Goal: Task Accomplishment & Management: Manage account settings

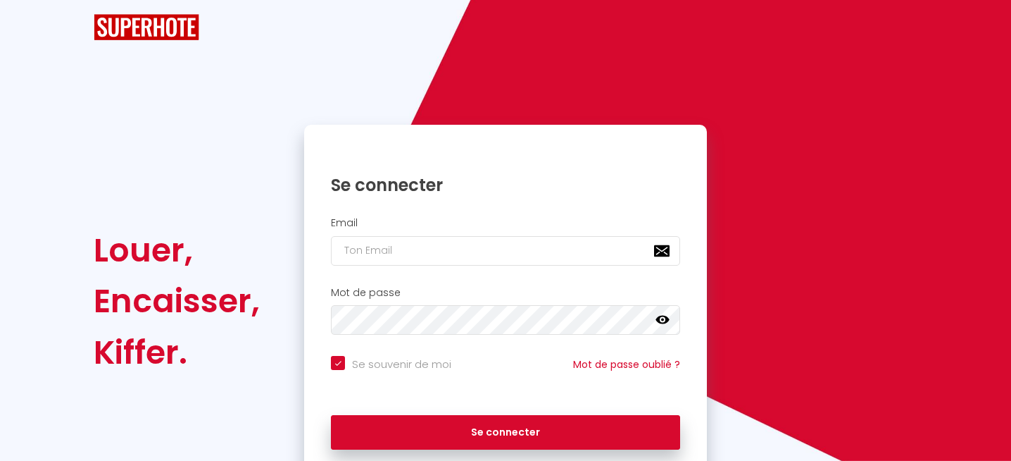
checkbox input "true"
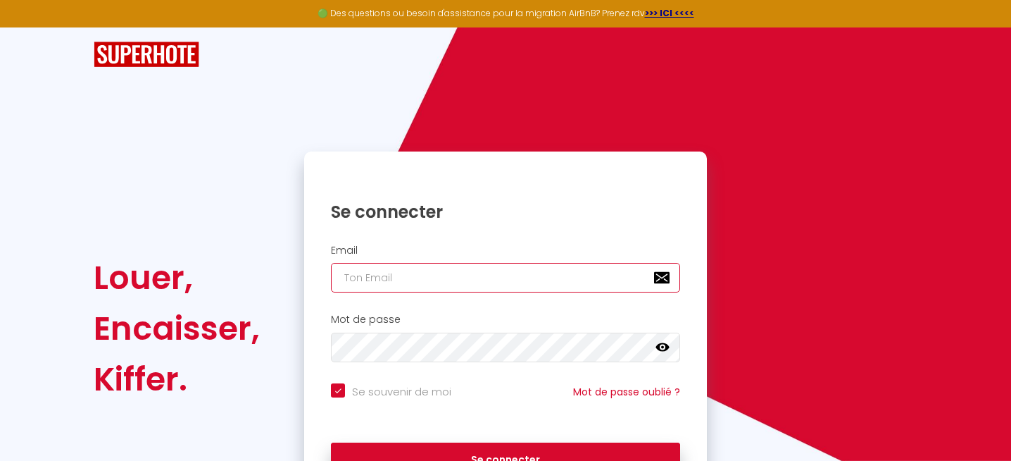
click at [396, 273] on input "email" at bounding box center [505, 278] width 349 height 30
type input "[EMAIL_ADDRESS][DOMAIN_NAME]"
click at [663, 349] on icon at bounding box center [663, 347] width 14 height 14
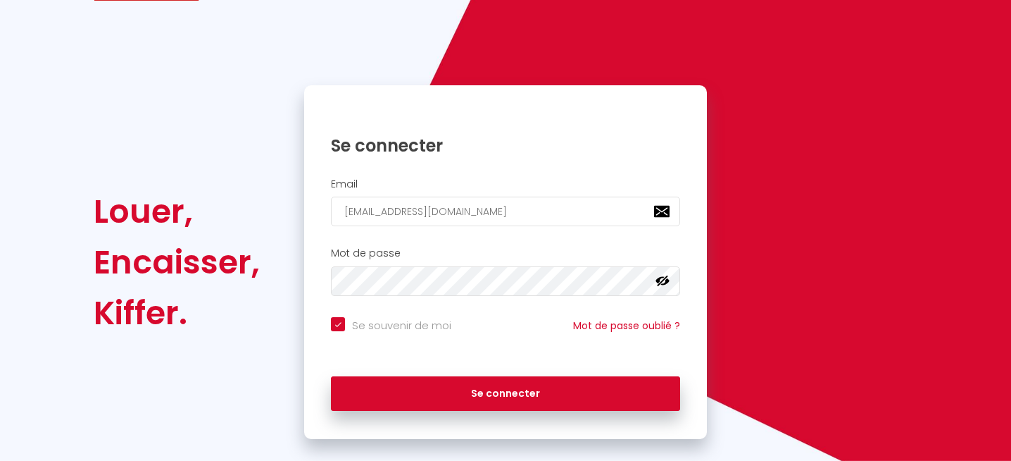
scroll to position [87, 0]
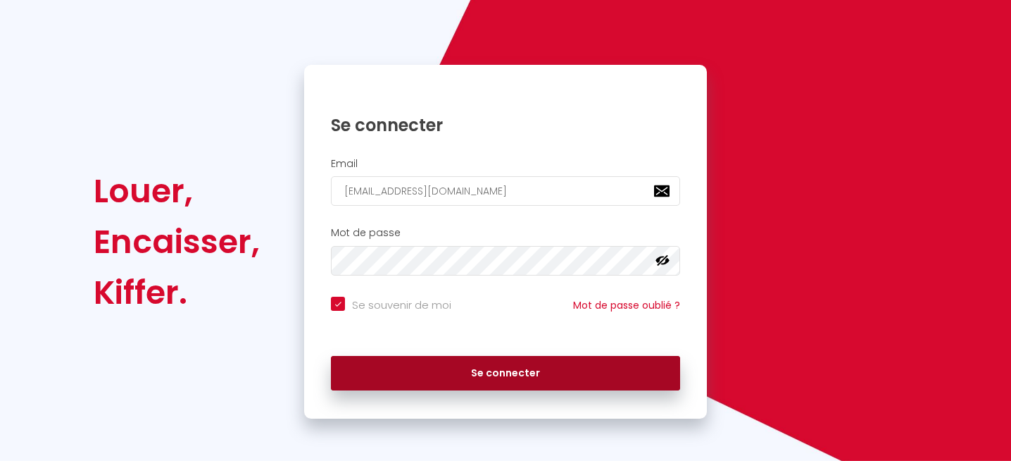
click at [494, 380] on button "Se connecter" at bounding box center [505, 373] width 349 height 35
checkbox input "true"
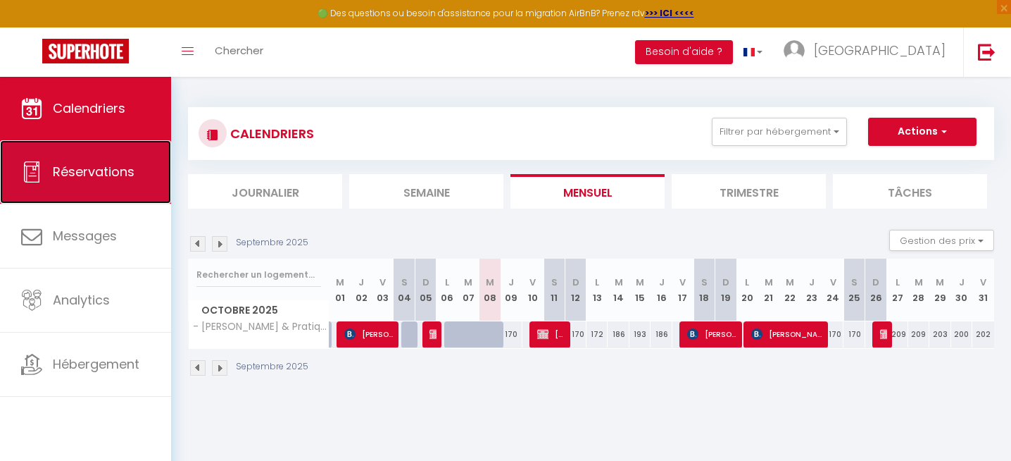
click at [83, 168] on span "Réservations" at bounding box center [94, 172] width 82 height 18
select select "not_cancelled"
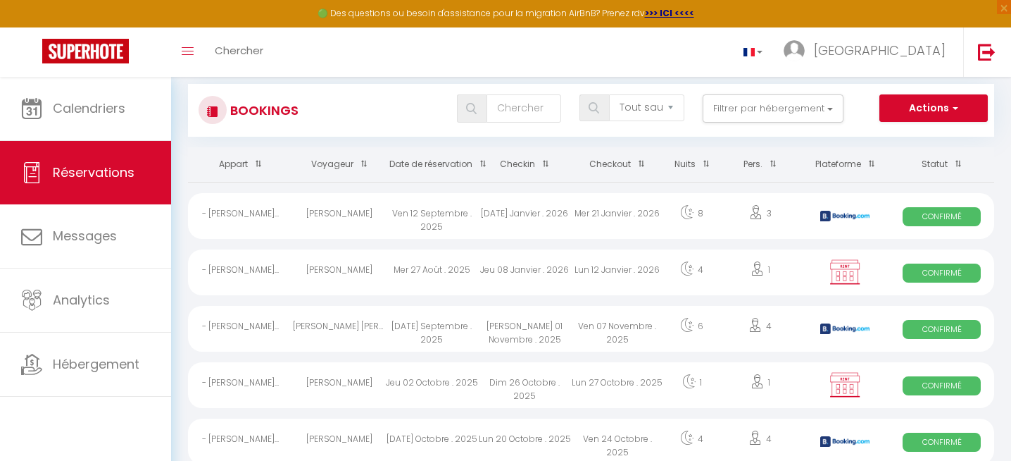
scroll to position [15, 0]
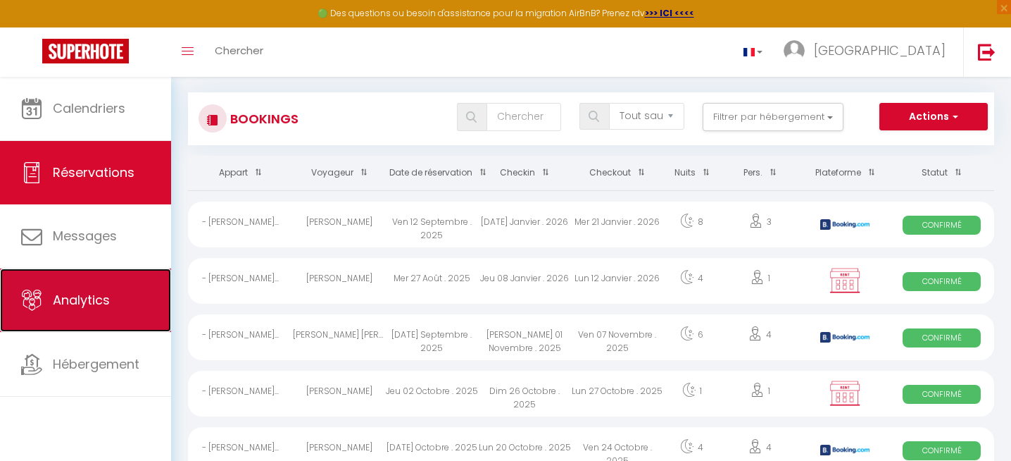
click at [98, 302] on span "Analytics" at bounding box center [81, 300] width 57 height 18
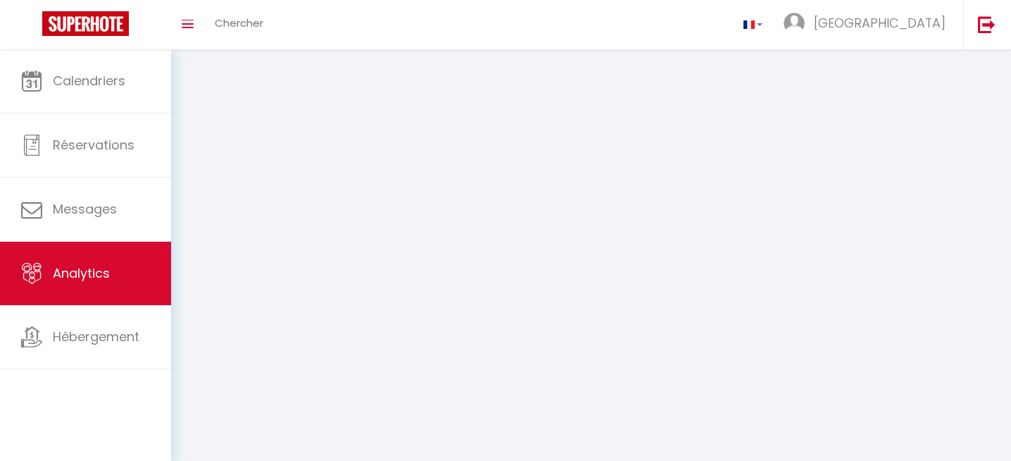
select select "2025"
select select "10"
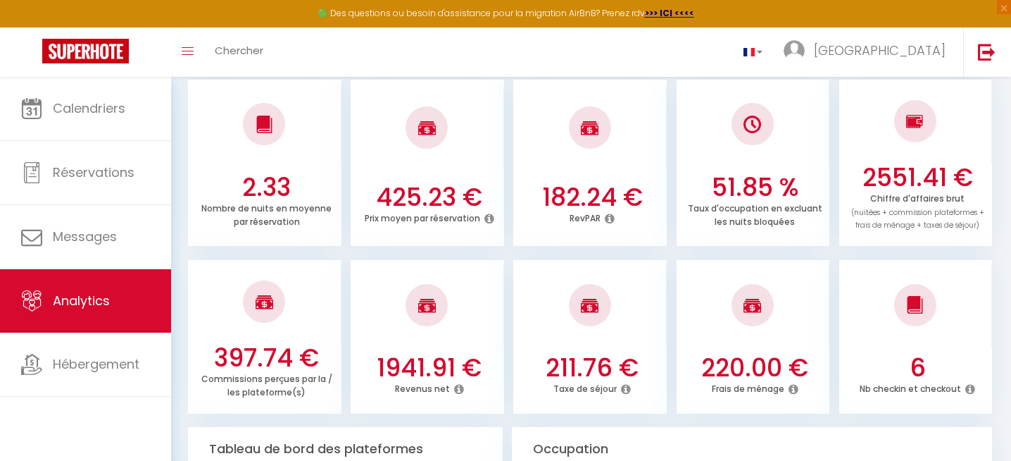
scroll to position [394, 0]
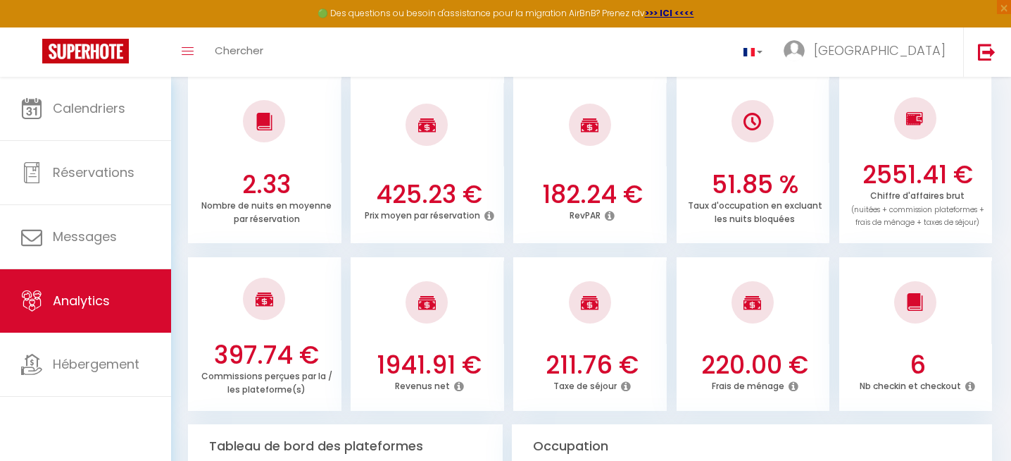
click at [370, 300] on div at bounding box center [428, 302] width 154 height 83
click at [793, 387] on icon at bounding box center [794, 385] width 10 height 11
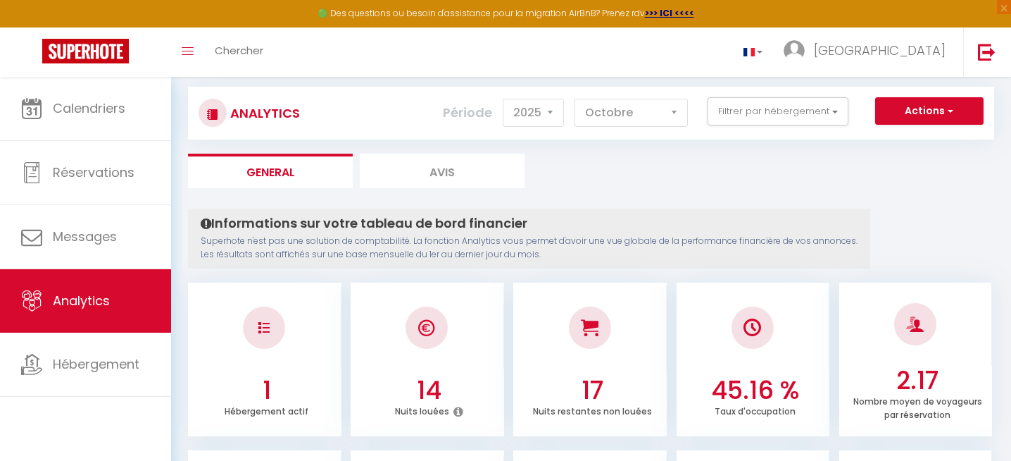
scroll to position [19, 0]
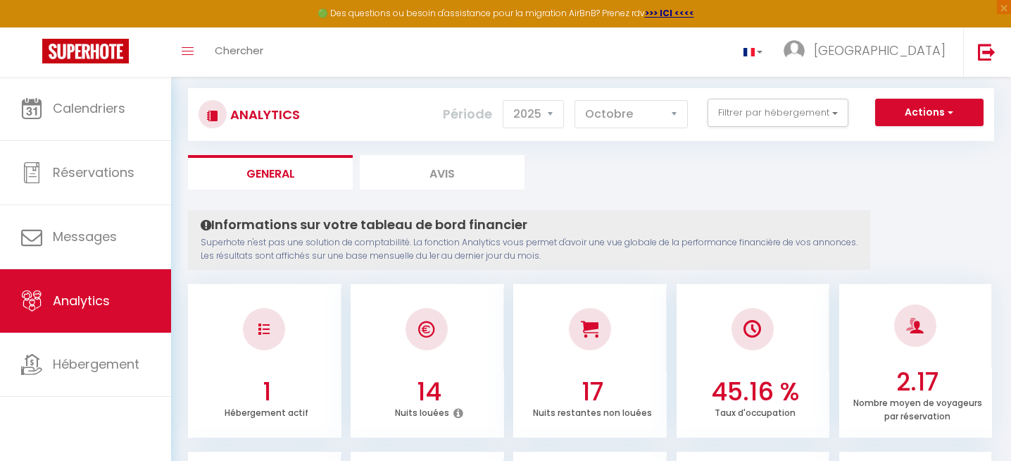
click at [444, 179] on li "Avis" at bounding box center [442, 172] width 165 height 35
select select "2025"
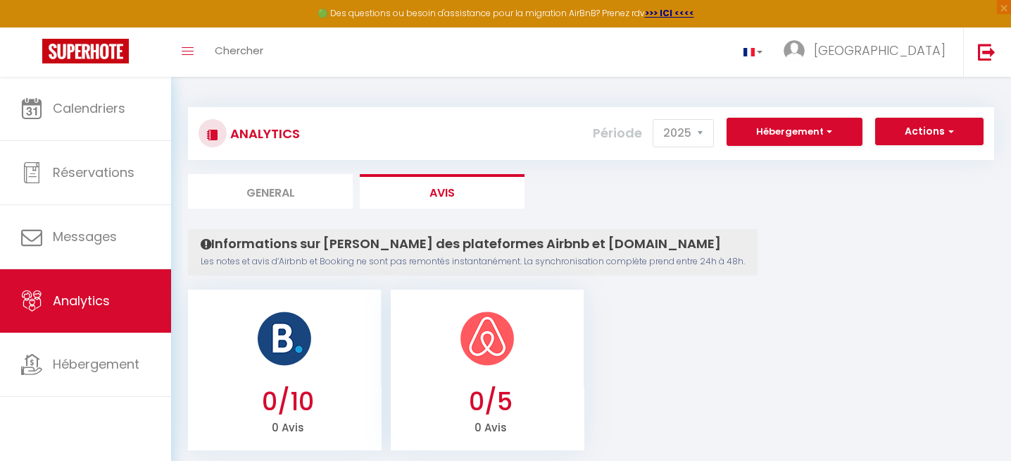
click at [253, 192] on li "General" at bounding box center [270, 191] width 165 height 35
select select "2025"
select select "10"
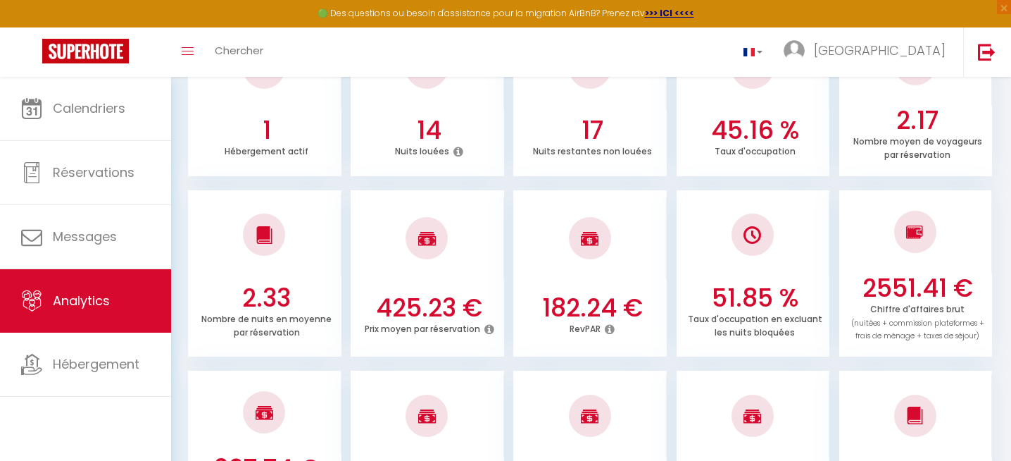
scroll to position [299, 0]
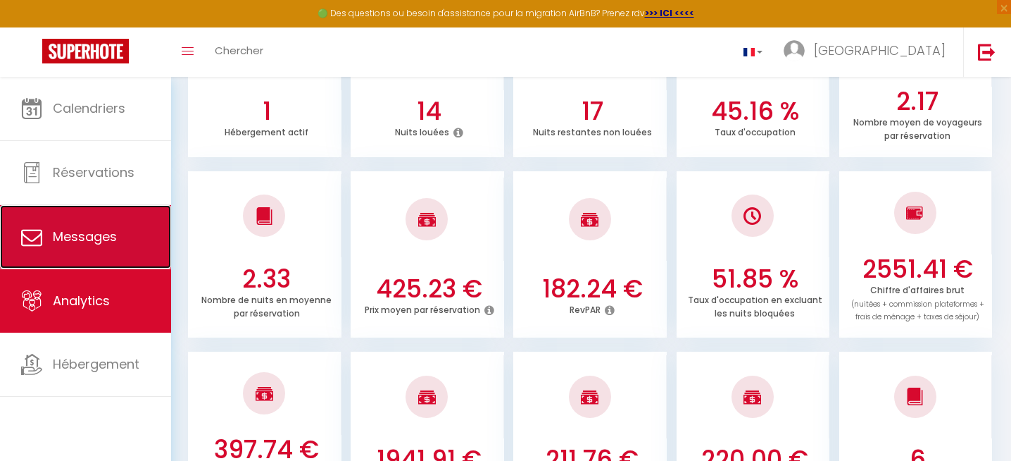
click at [82, 246] on link "Messages" at bounding box center [85, 236] width 171 height 63
select select "message"
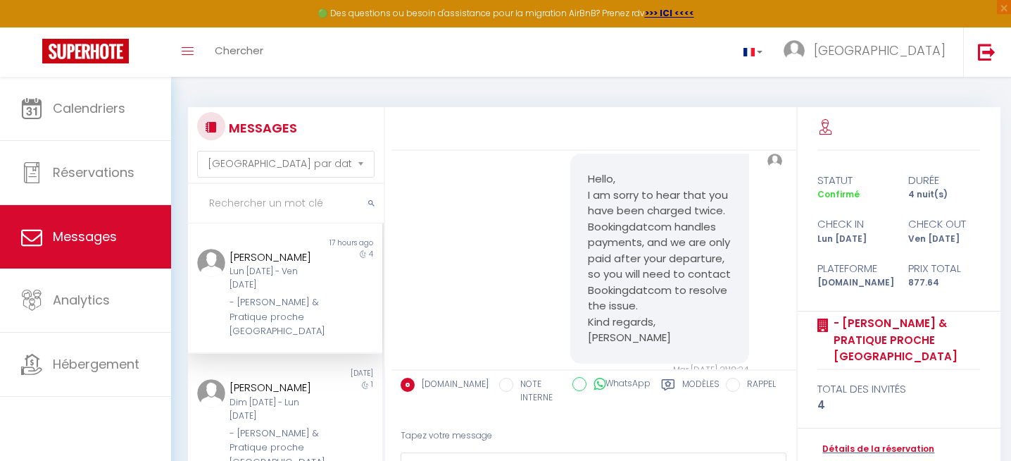
scroll to position [976, 0]
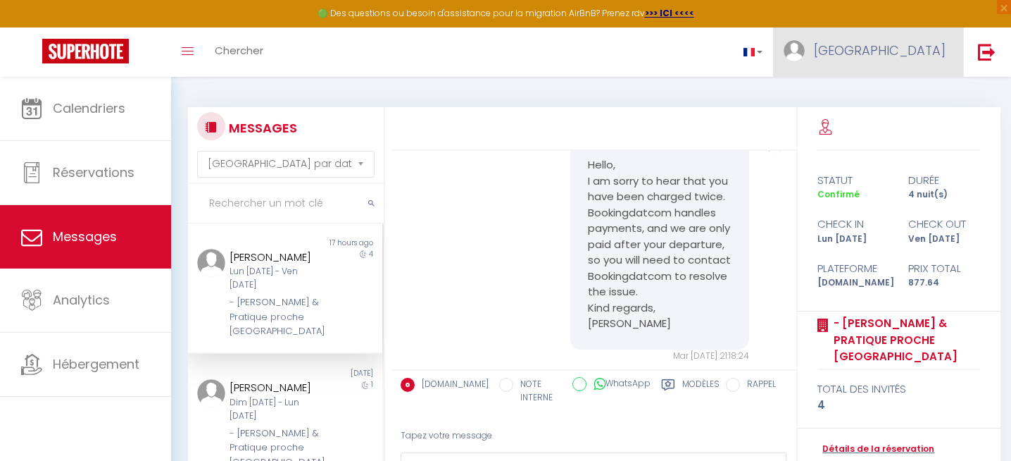
click at [890, 49] on link "[GEOGRAPHIC_DATA]" at bounding box center [868, 51] width 190 height 49
click at [895, 97] on link "Paramètres" at bounding box center [907, 98] width 104 height 24
select select "fr"
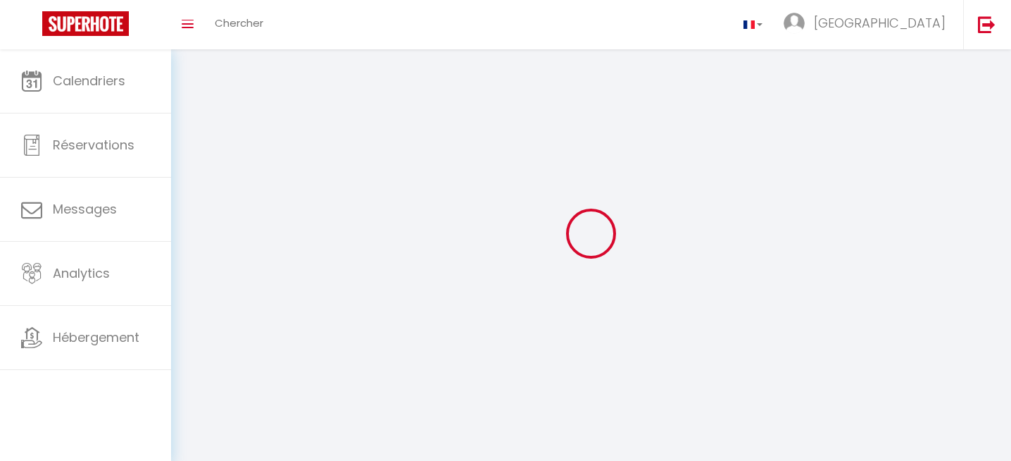
type input "[GEOGRAPHIC_DATA]"
type input "[PERSON_NAME]"
type input "[URL][DOMAIN_NAME]"
select select
select select "28"
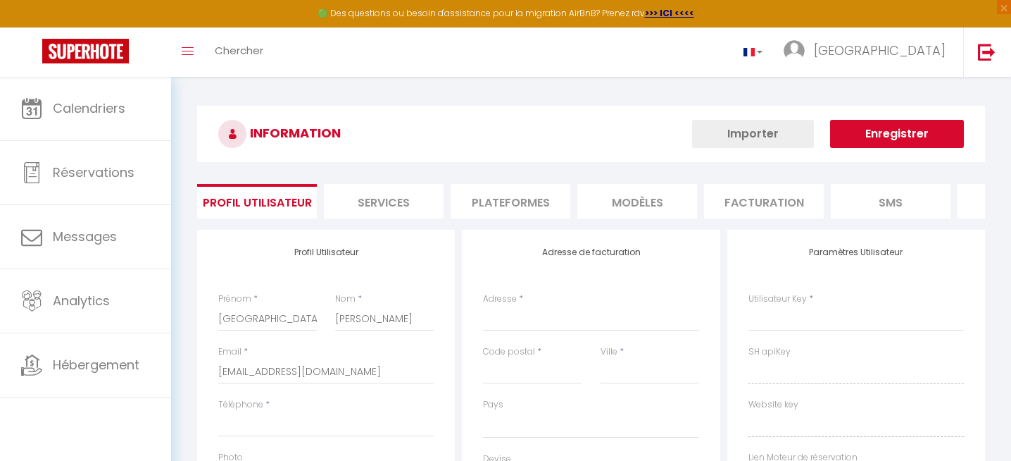
select select
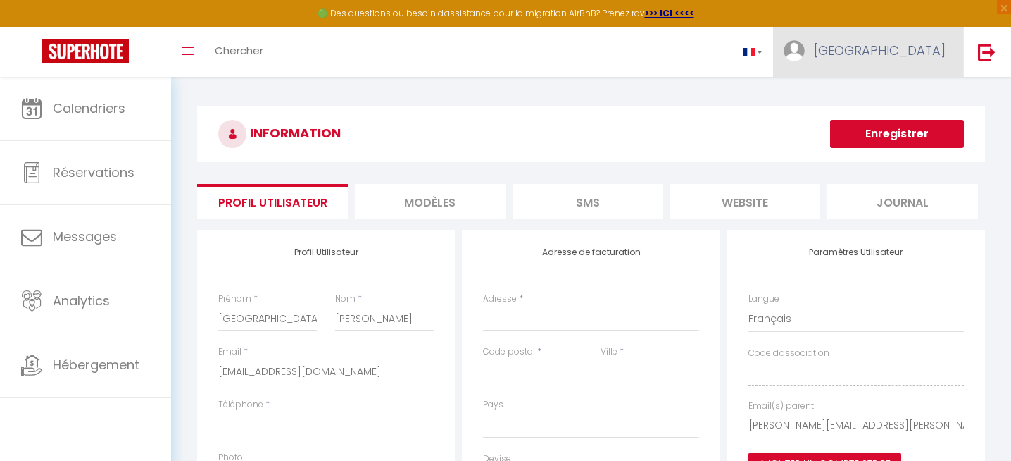
click at [895, 51] on span "[GEOGRAPHIC_DATA]" at bounding box center [880, 51] width 132 height 18
click at [774, 51] on link at bounding box center [753, 51] width 41 height 49
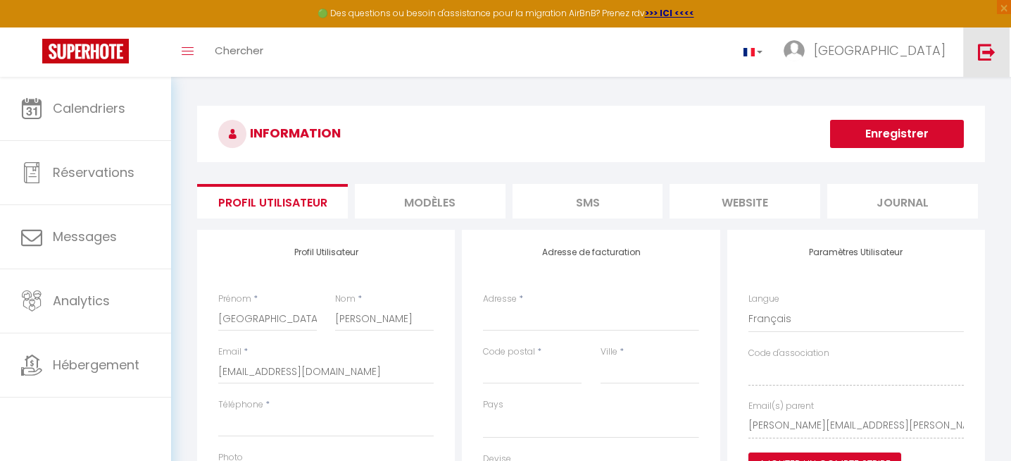
click at [983, 57] on img at bounding box center [987, 52] width 18 height 18
